Goal: Check status

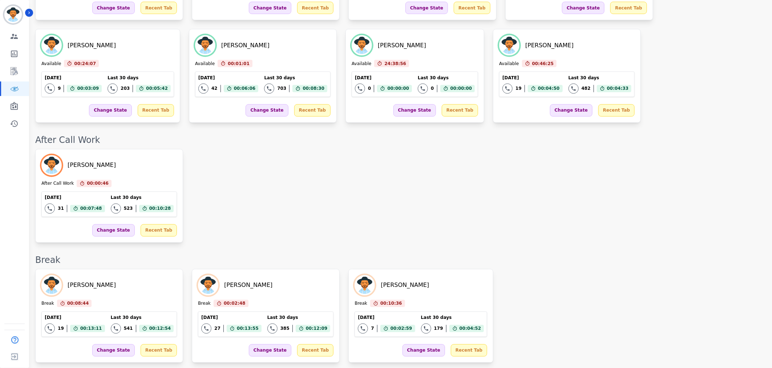
scroll to position [564, 0]
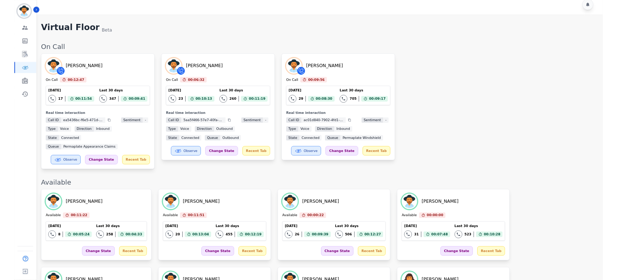
scroll to position [0, 0]
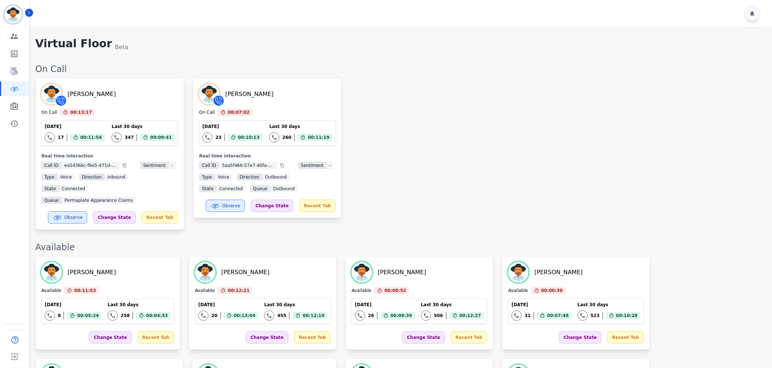
click at [517, 99] on div "[PERSON_NAME] On Call 00:13:17 Current State: On Call [DATE] 17 Total interacti…" at bounding box center [400, 154] width 730 height 152
click at [517, 99] on div "[PERSON_NAME] On Call 00:13:46 Current State: On Call [DATE] 17 Total interacti…" at bounding box center [400, 154] width 730 height 152
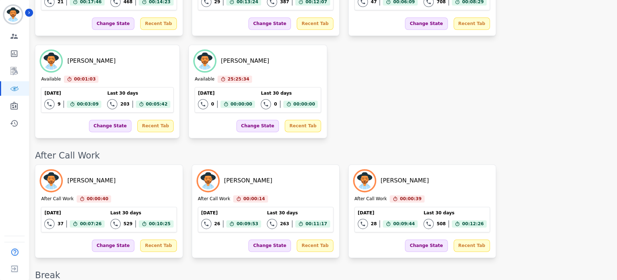
scroll to position [686, 0]
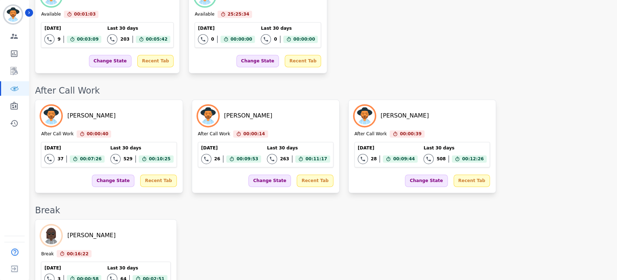
click at [415, 219] on div "[PERSON_NAME] Break 00:16:22 Current State: Break [DATE] 3 Total interactions c…" at bounding box center [322, 266] width 575 height 94
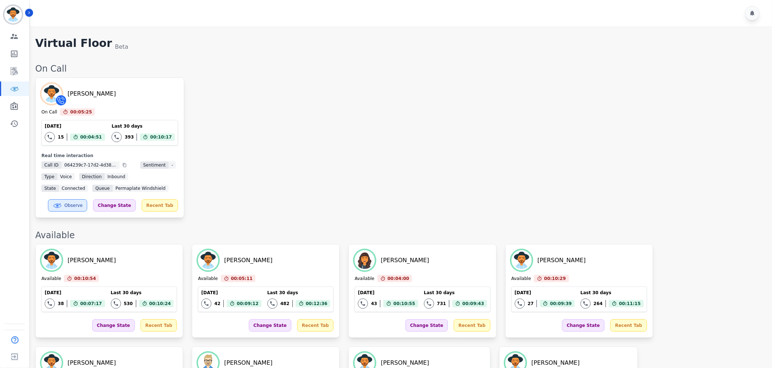
scroll to position [0, 0]
click at [489, 161] on div "[PERSON_NAME] On Call 00:05:25 Current State: On Call [DATE] 15 Total interacti…" at bounding box center [400, 148] width 730 height 140
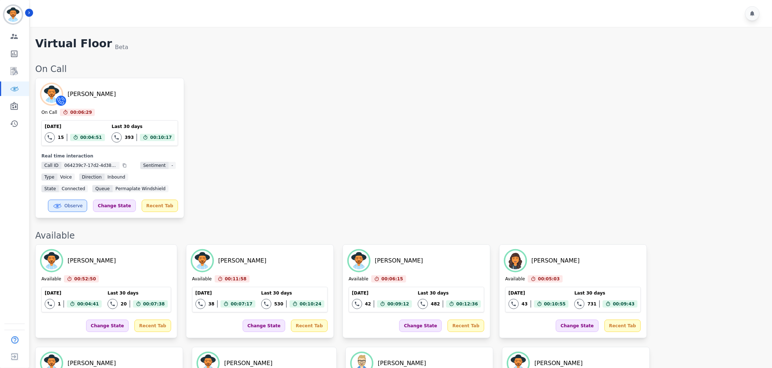
click at [433, 133] on div "[PERSON_NAME] On Call 00:06:29 Current State: On Call [DATE] 15 Total interacti…" at bounding box center [400, 148] width 730 height 140
